Goal: Download file/media

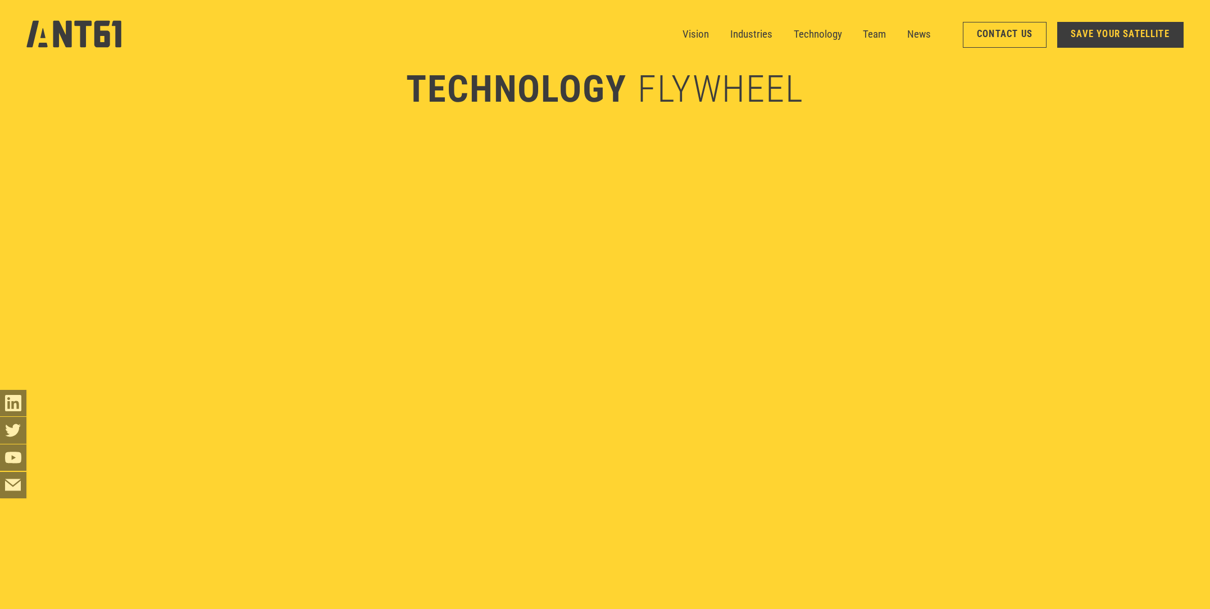
scroll to position [3684, 0]
click at [1139, 42] on link "SAVE YOUR SATELLITE" at bounding box center [1120, 35] width 126 height 26
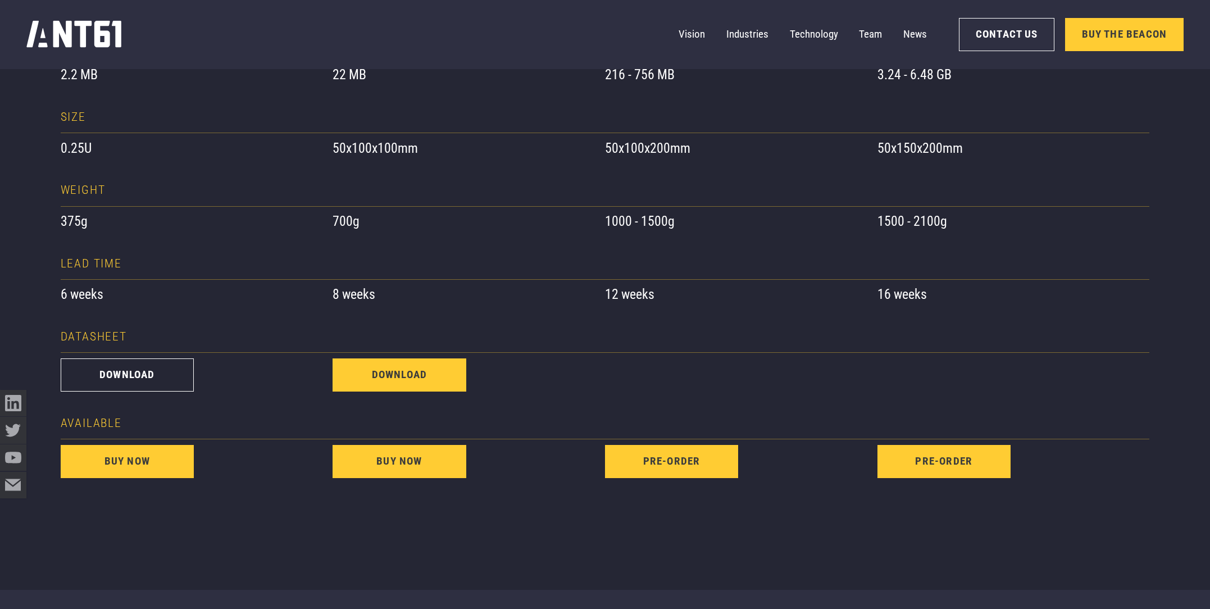
scroll to position [1114, 0]
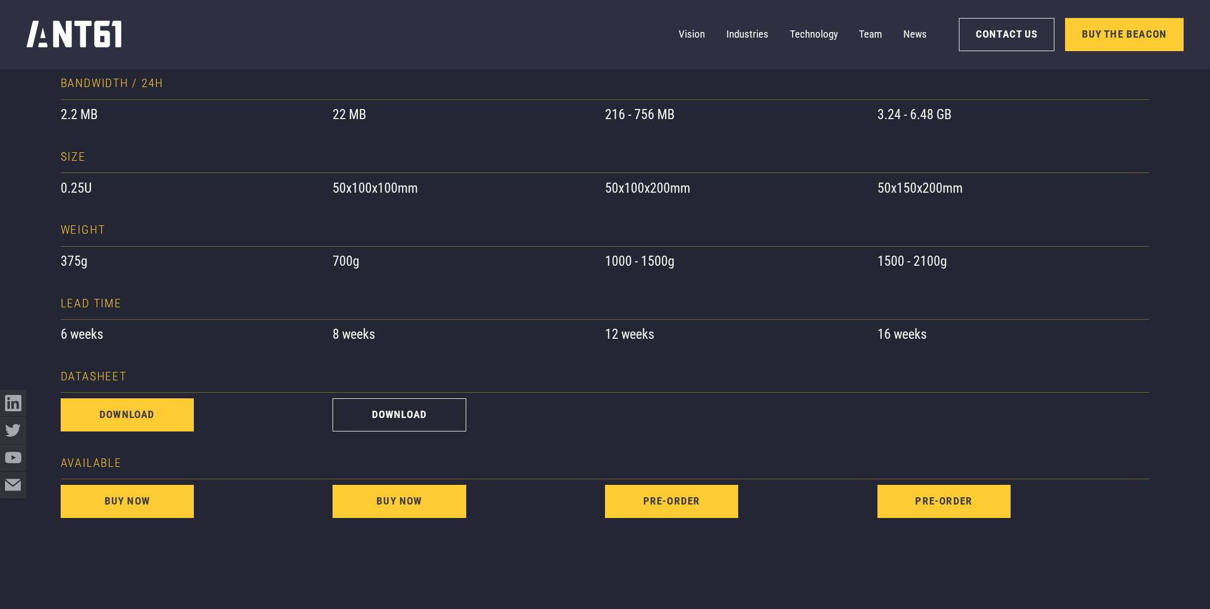
click at [101, 421] on link "download" at bounding box center [127, 414] width 133 height 33
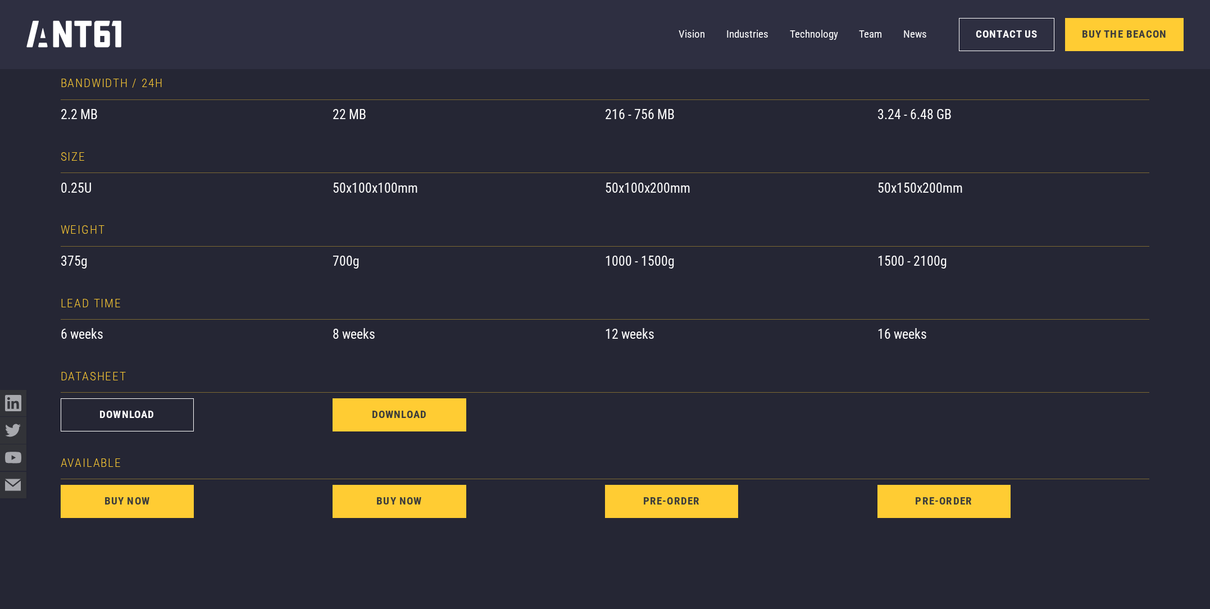
click at [388, 415] on link "download" at bounding box center [399, 414] width 133 height 33
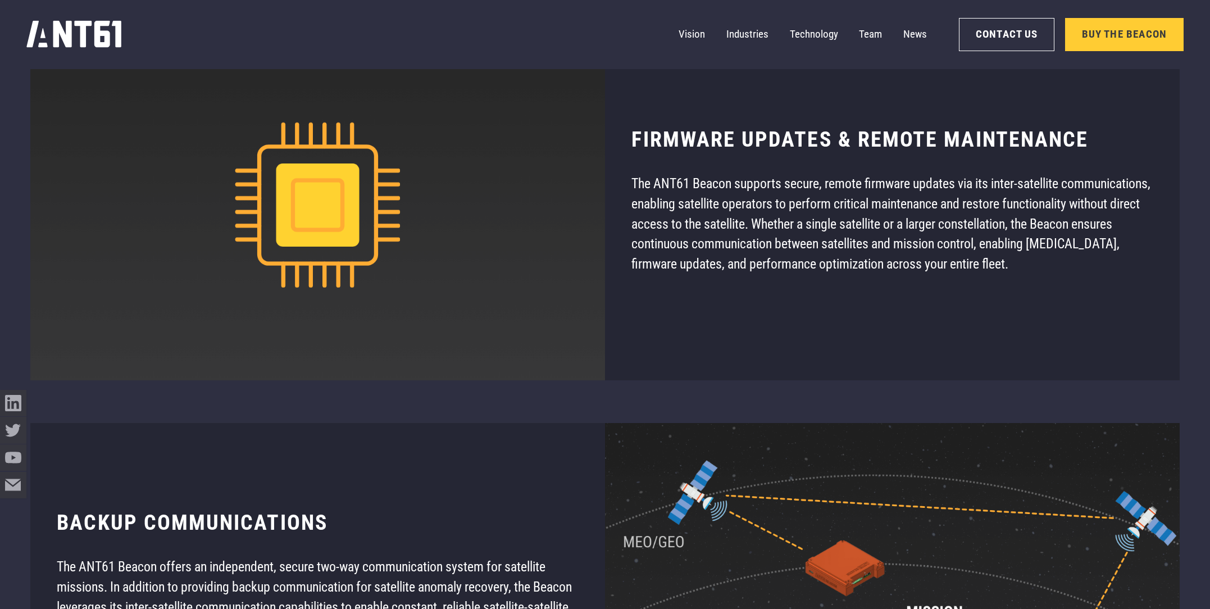
scroll to position [9209, 0]
click at [73, 35] on icon "home" at bounding box center [73, 34] width 94 height 28
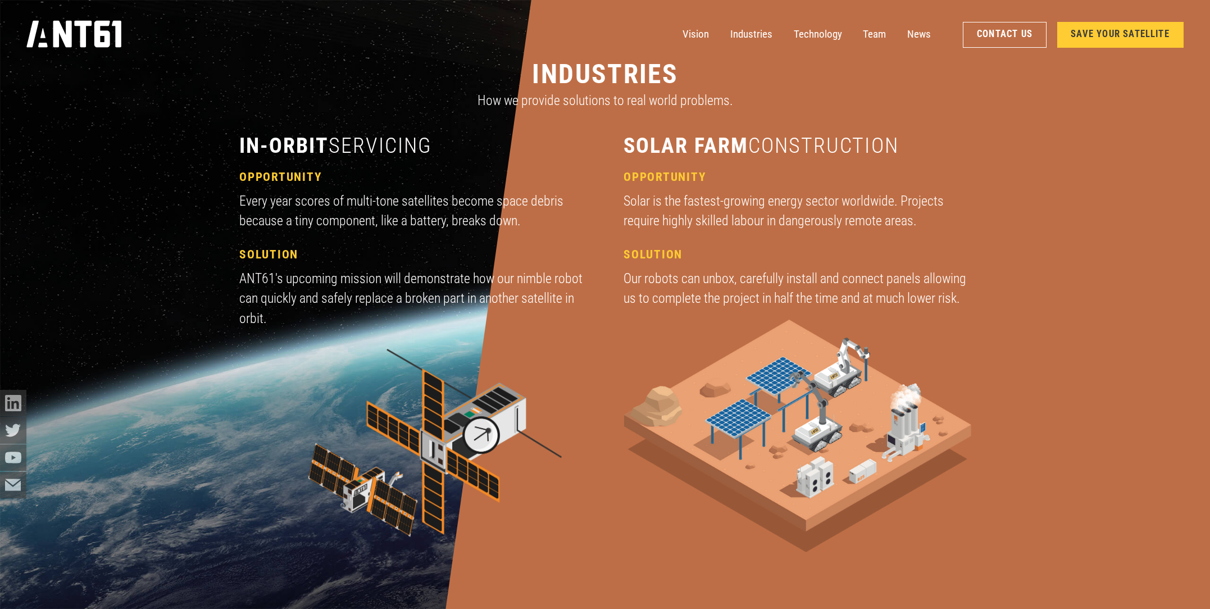
scroll to position [1904, 0]
